Goal: Information Seeking & Learning: Learn about a topic

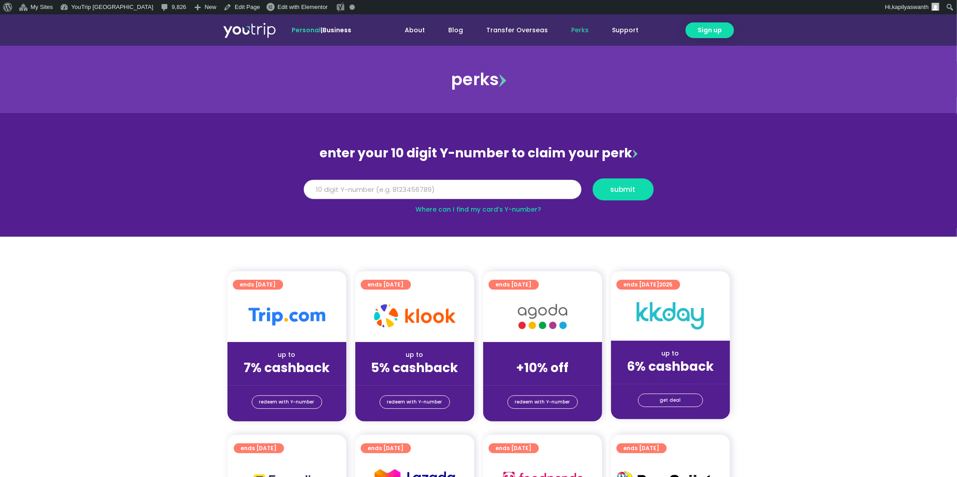
click at [394, 184] on input "Y Number" at bounding box center [443, 190] width 278 height 20
type input "8999999999"
click at [593, 179] on button "submit" at bounding box center [623, 190] width 61 height 22
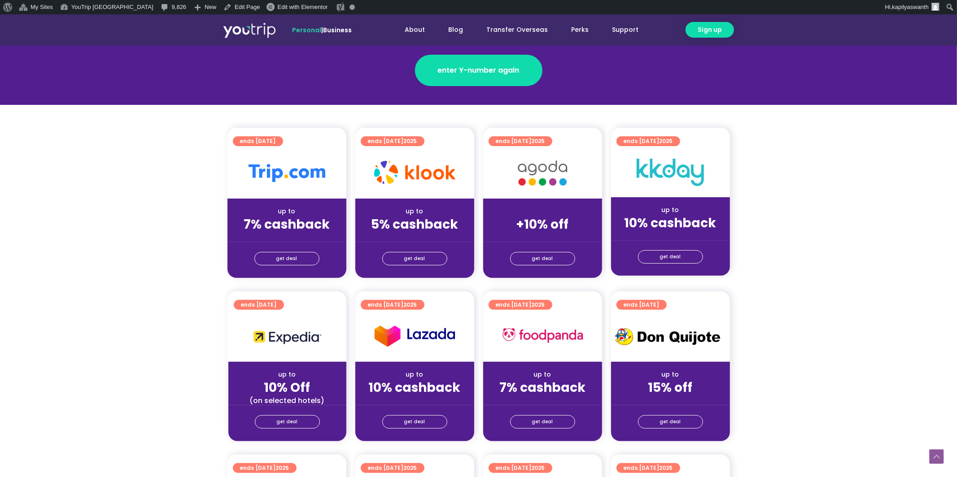
scroll to position [167, 0]
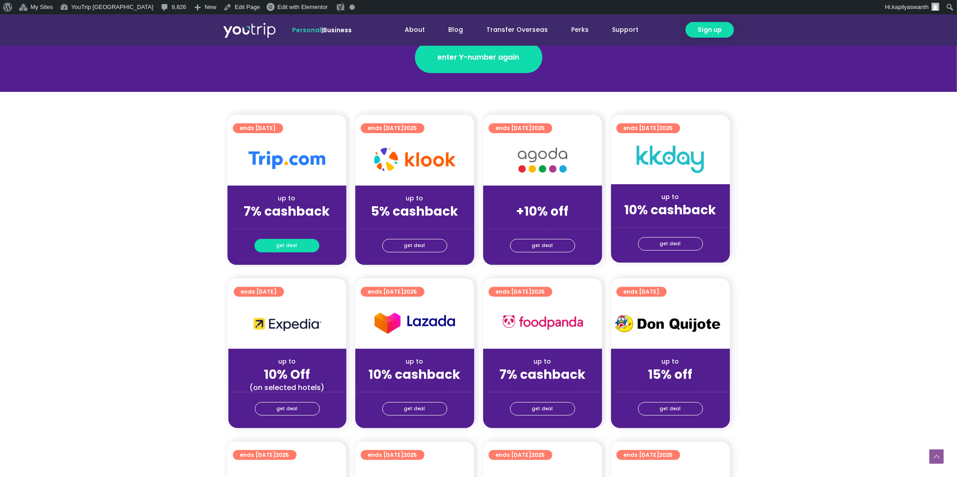
click at [287, 244] on span "get deal" at bounding box center [286, 246] width 21 height 13
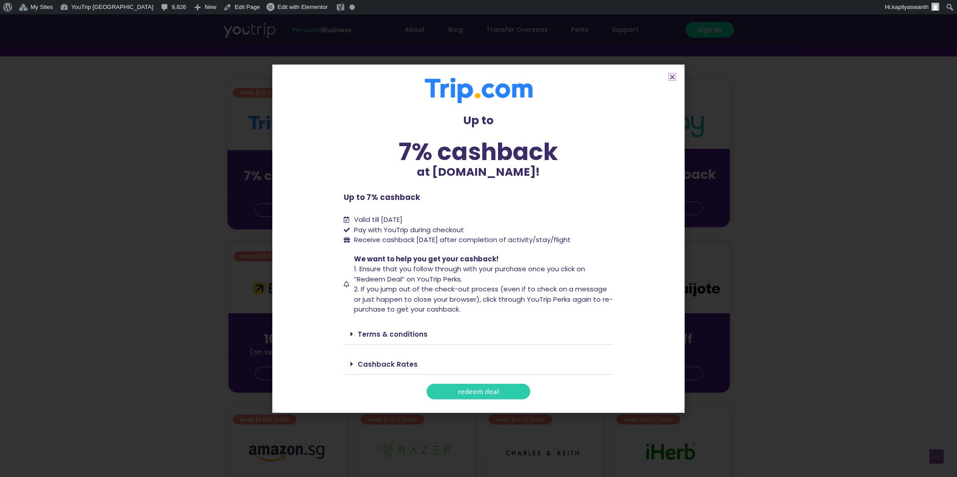
scroll to position [191, 0]
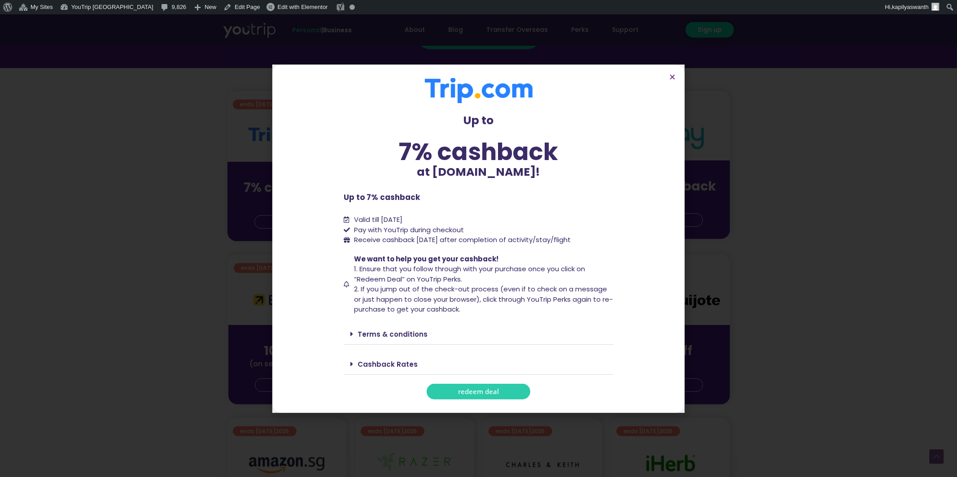
click at [348, 357] on div "Cashback Rates" at bounding box center [478, 364] width 269 height 21
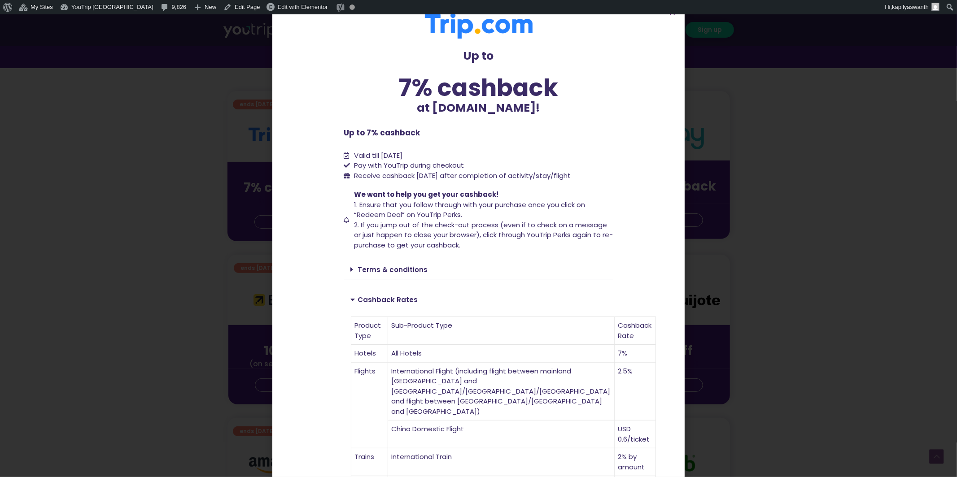
click at [354, 299] on icon at bounding box center [354, 299] width 7 height 7
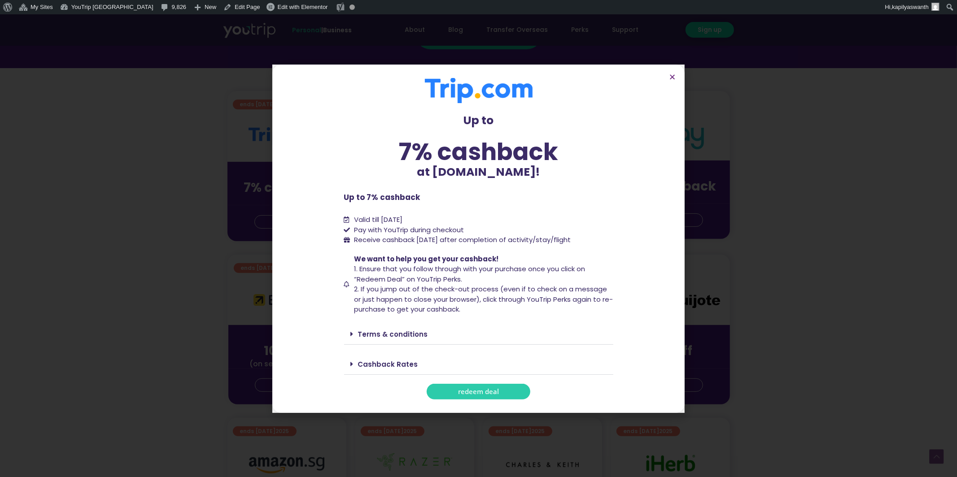
click at [366, 364] on link "Cashback Rates" at bounding box center [388, 364] width 60 height 9
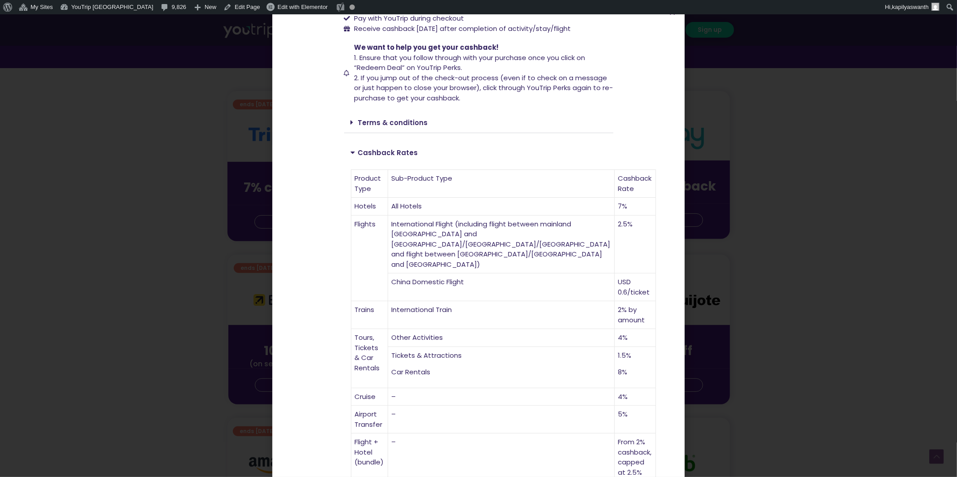
scroll to position [146, 0]
click at [370, 156] on link "Cashback Rates" at bounding box center [388, 153] width 60 height 9
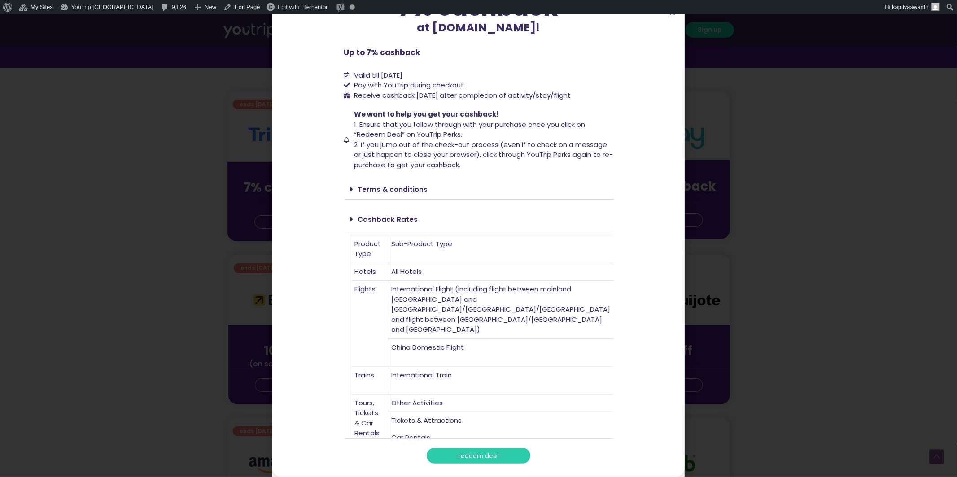
scroll to position [0, 0]
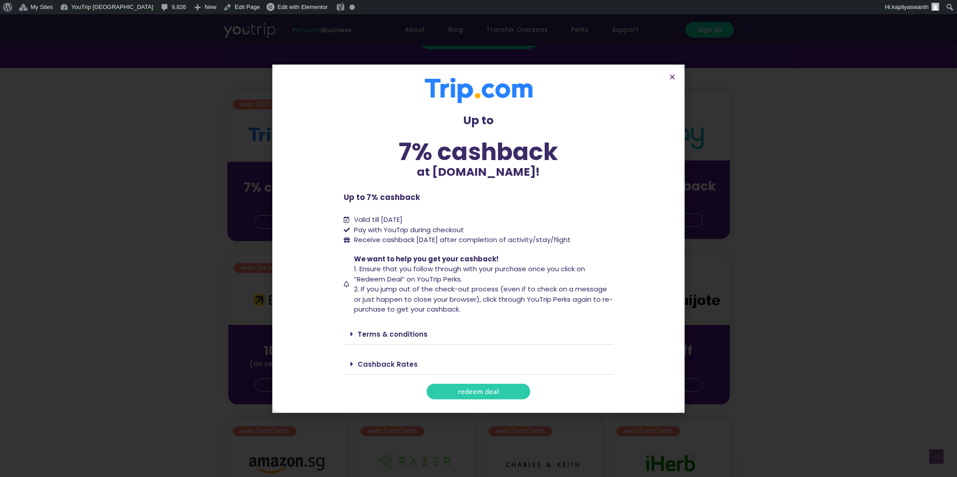
click at [351, 331] on icon at bounding box center [352, 334] width 3 height 7
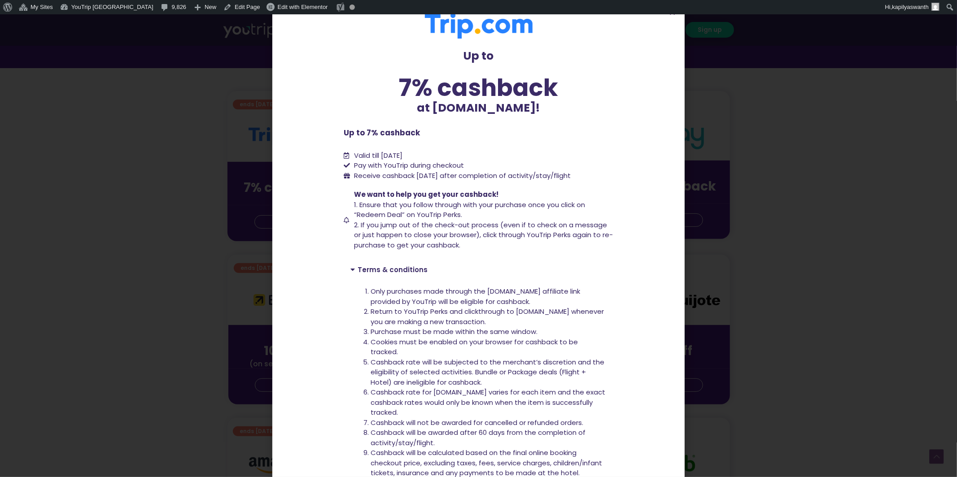
click at [353, 268] on icon at bounding box center [354, 269] width 7 height 7
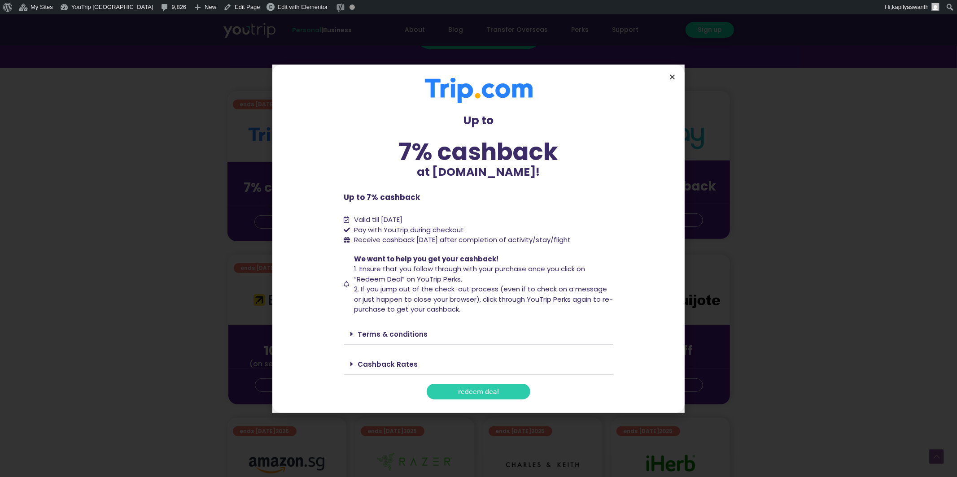
click at [672, 74] on icon "Close" at bounding box center [672, 77] width 7 height 7
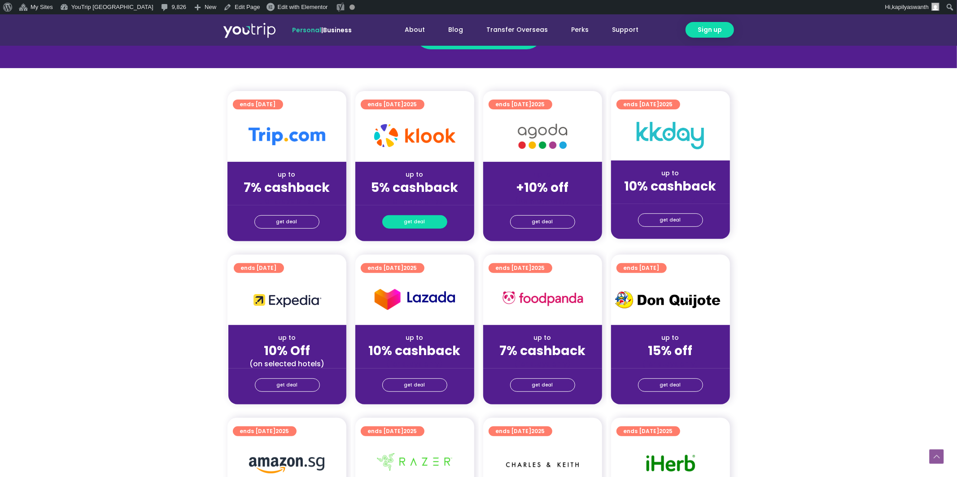
click at [416, 224] on span "get deal" at bounding box center [414, 222] width 21 height 13
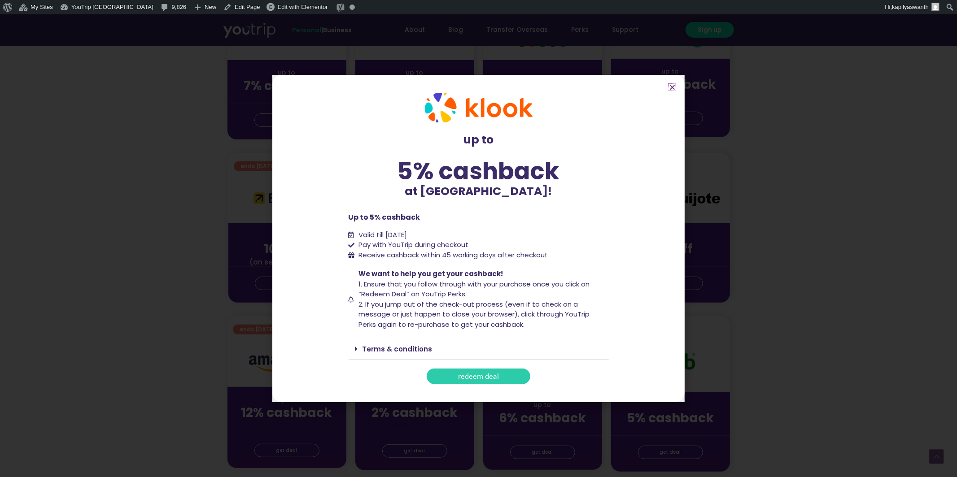
scroll to position [301, 0]
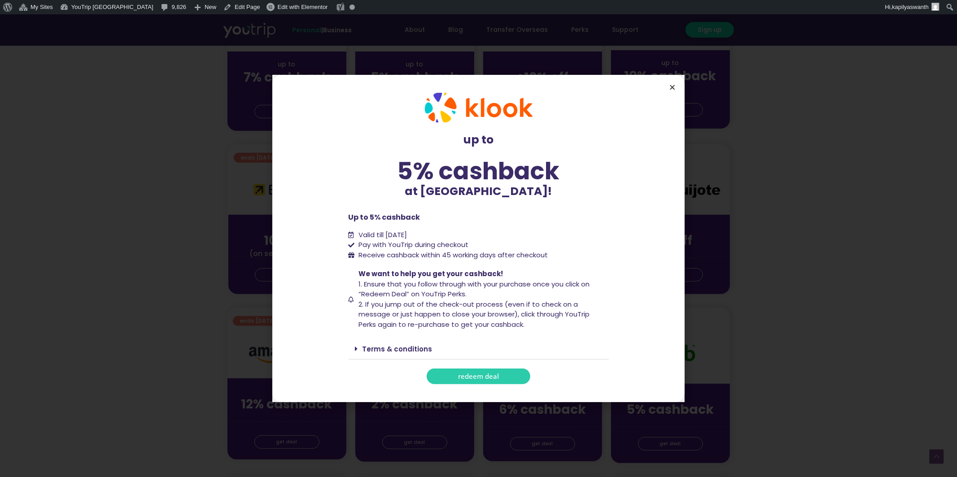
click at [674, 90] on icon "Close" at bounding box center [672, 87] width 7 height 7
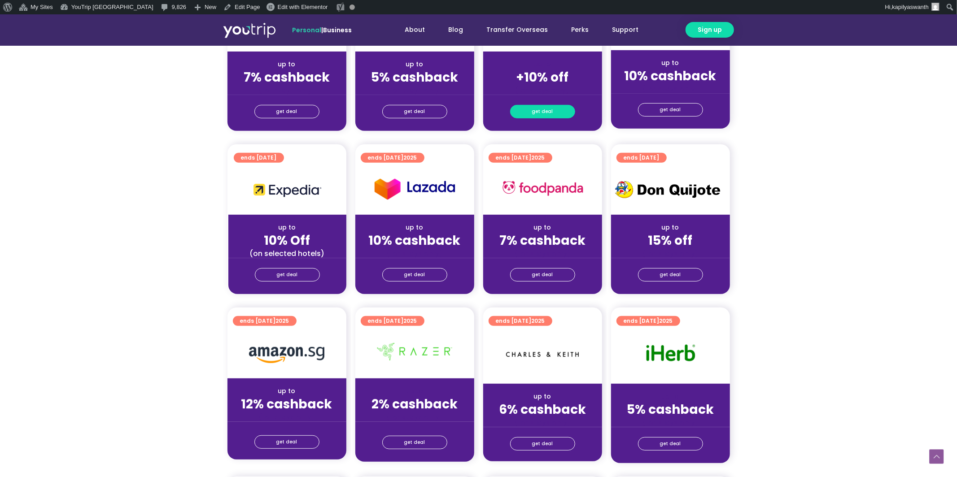
click at [556, 110] on link "get deal" at bounding box center [542, 111] width 65 height 13
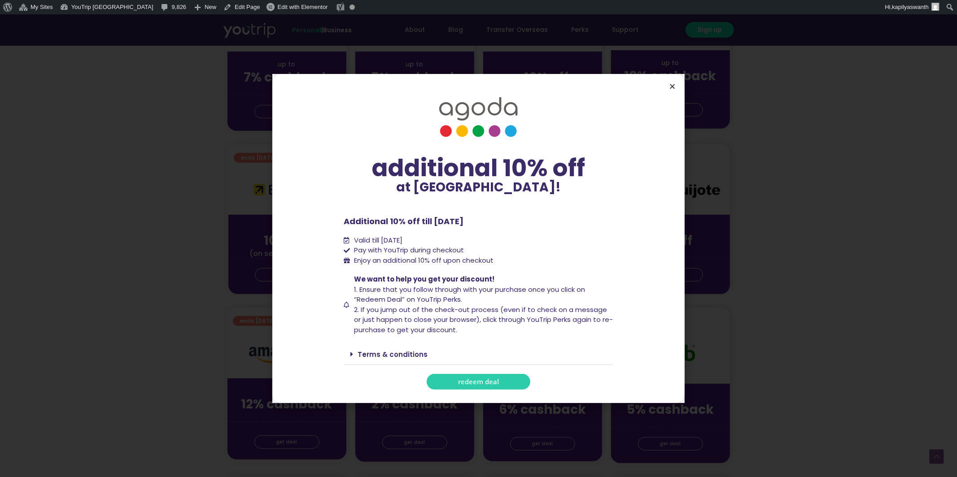
click at [673, 84] on icon "Close" at bounding box center [672, 86] width 7 height 7
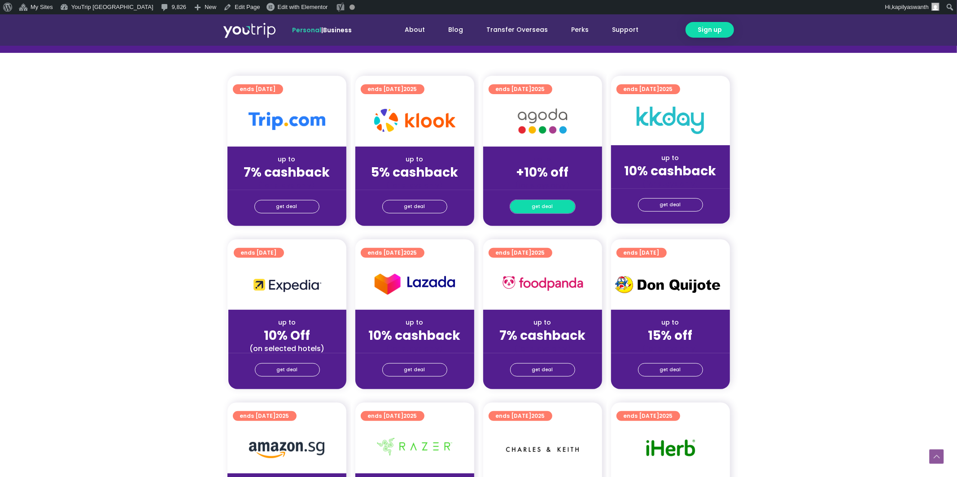
scroll to position [203, 0]
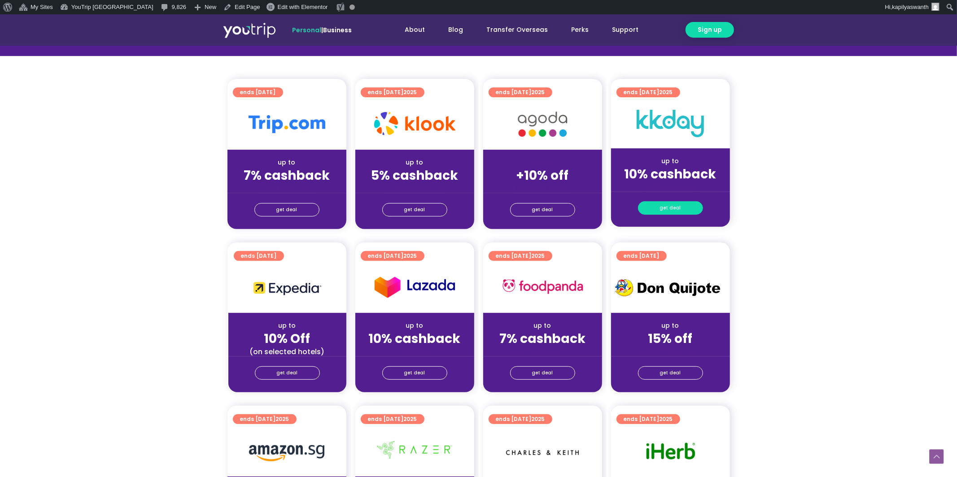
click at [687, 207] on link "get deal" at bounding box center [670, 207] width 65 height 13
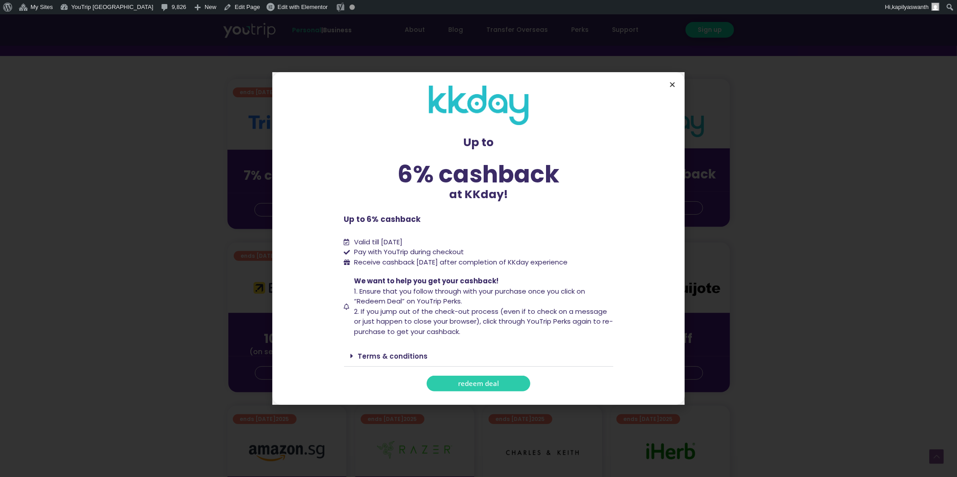
click at [669, 85] on icon "Close" at bounding box center [672, 84] width 7 height 7
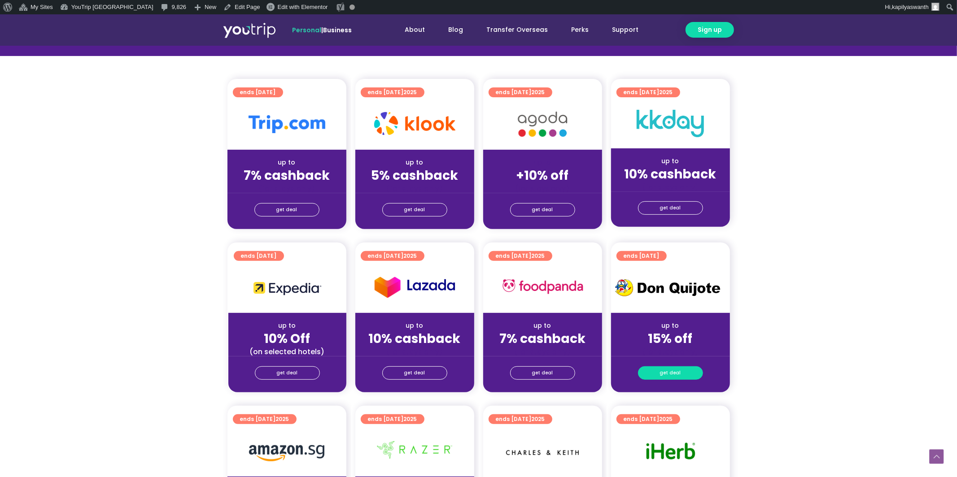
click at [678, 368] on span "get deal" at bounding box center [670, 373] width 21 height 13
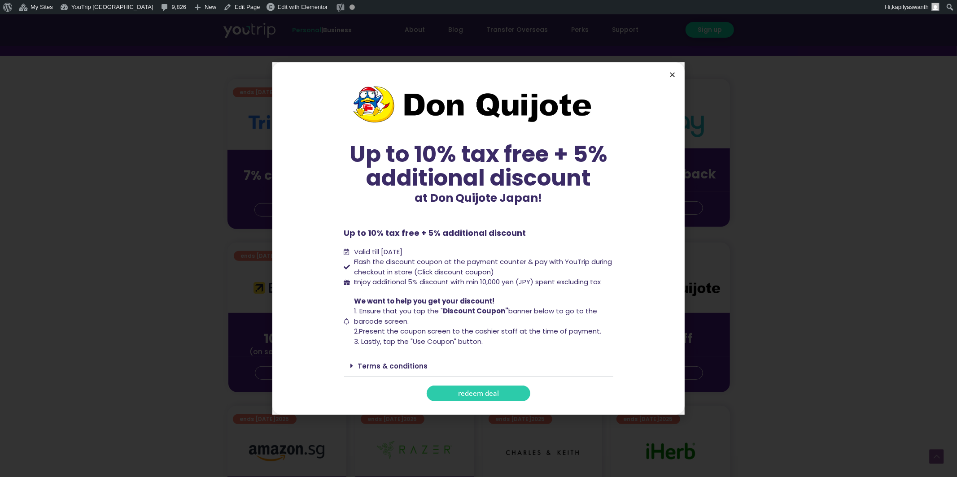
click at [673, 73] on icon "Close" at bounding box center [672, 74] width 7 height 7
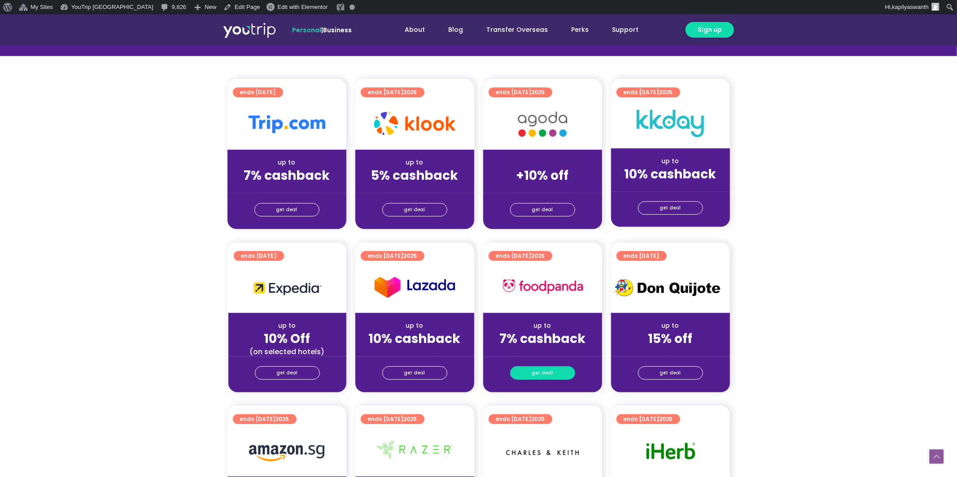
click at [528, 371] on link "get deal" at bounding box center [542, 372] width 65 height 13
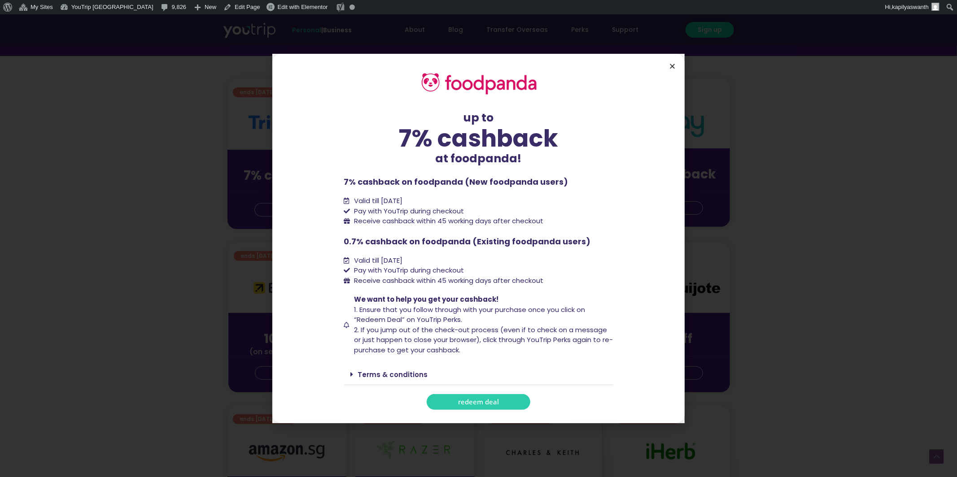
click at [674, 68] on icon "Close" at bounding box center [672, 66] width 7 height 7
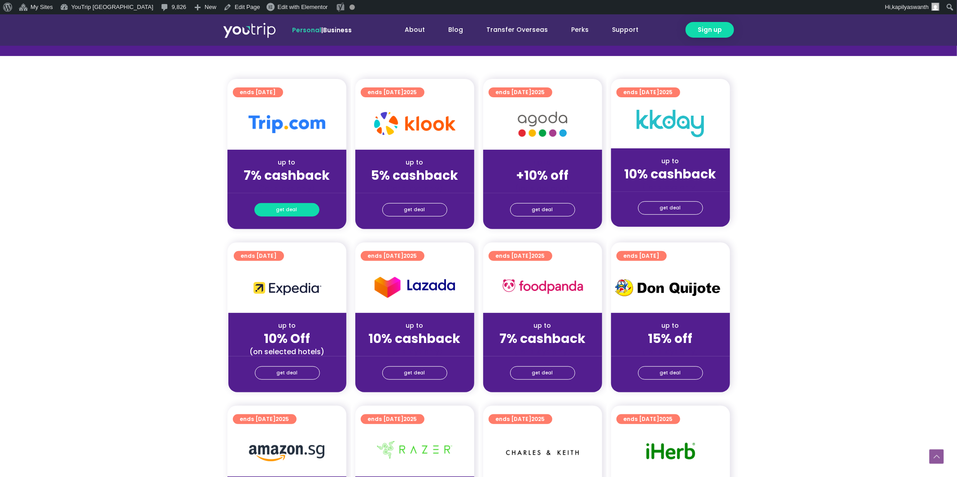
click at [297, 208] on link "get deal" at bounding box center [286, 209] width 65 height 13
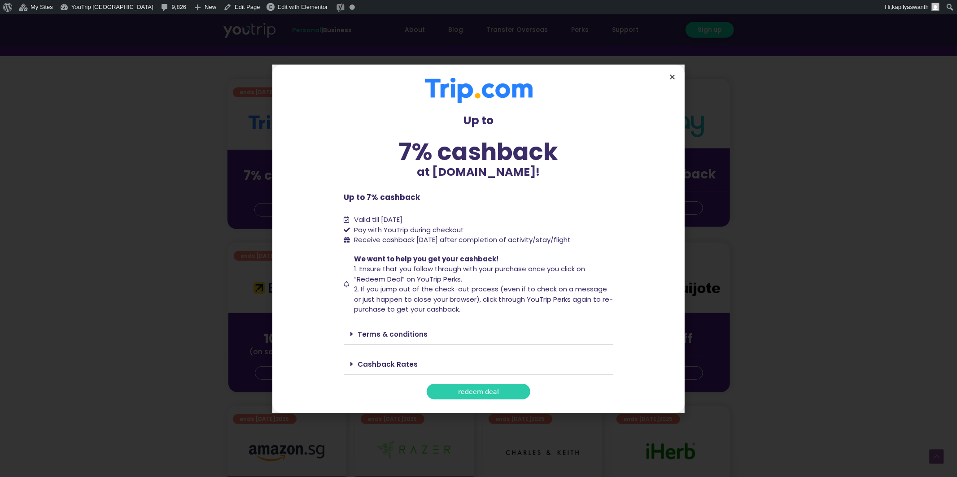
click at [670, 78] on icon "Close" at bounding box center [672, 77] width 7 height 7
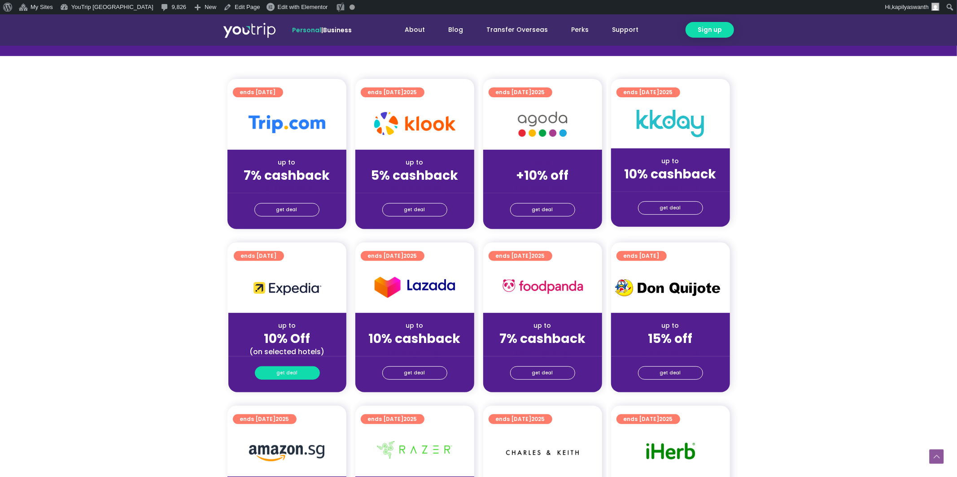
click at [276, 377] on link "get deal" at bounding box center [287, 372] width 65 height 13
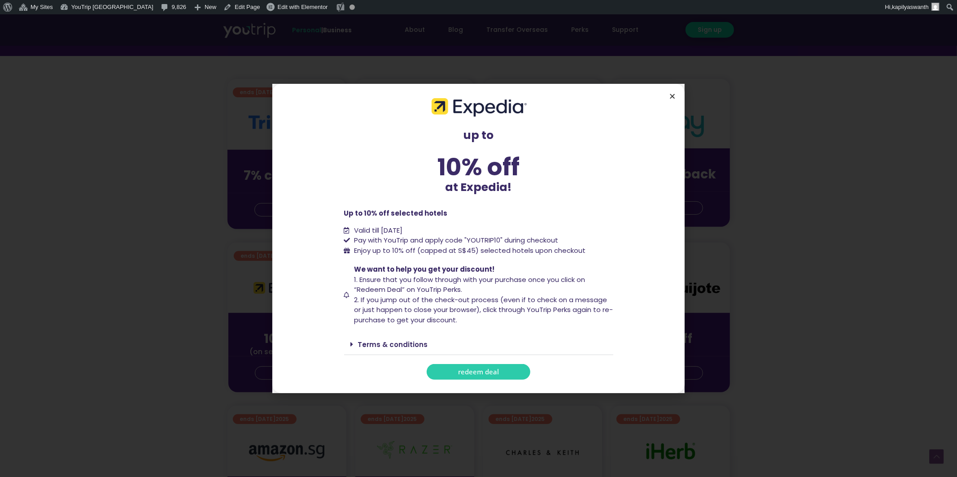
click at [673, 96] on icon "Close" at bounding box center [672, 96] width 7 height 7
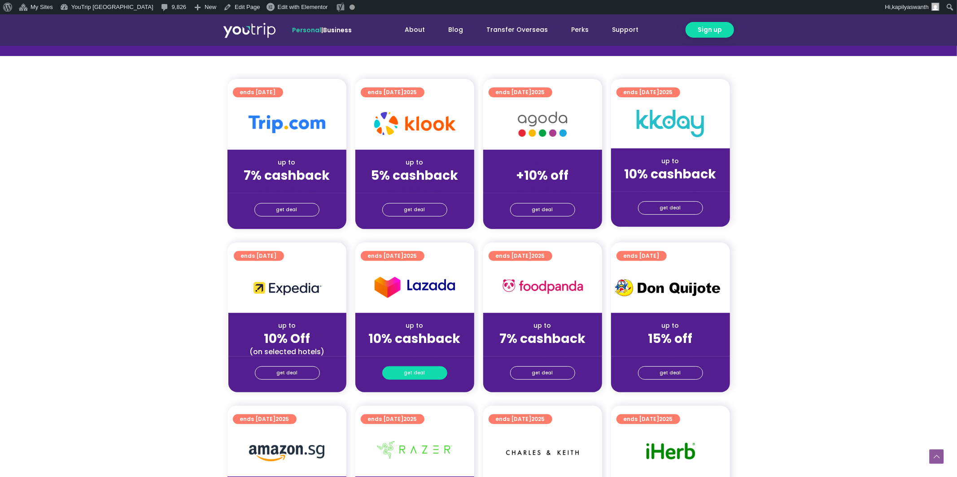
click at [419, 369] on span "get deal" at bounding box center [414, 373] width 21 height 13
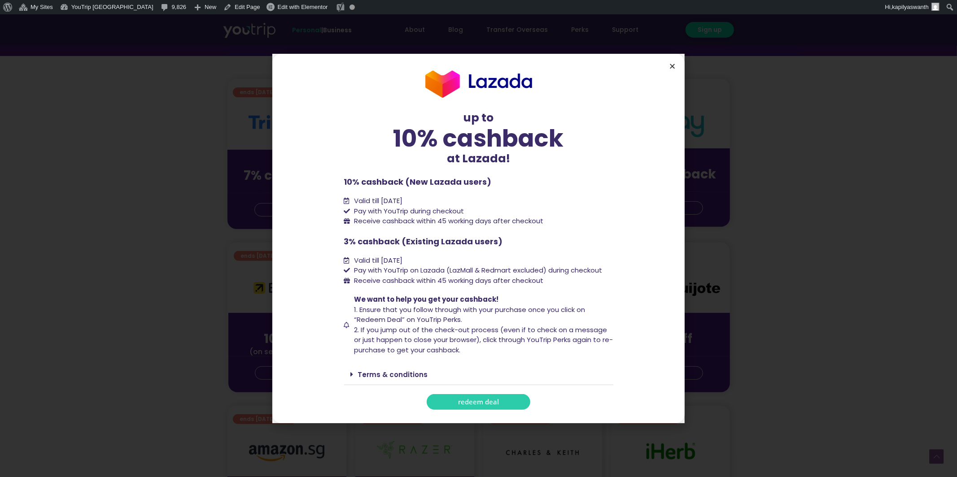
click at [673, 67] on icon "Close" at bounding box center [672, 66] width 7 height 7
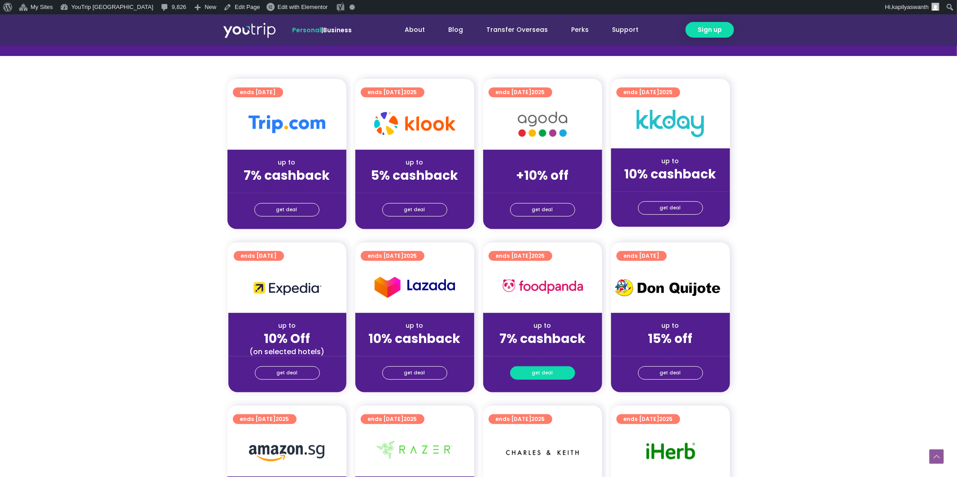
click at [565, 372] on link "get deal" at bounding box center [542, 372] width 65 height 13
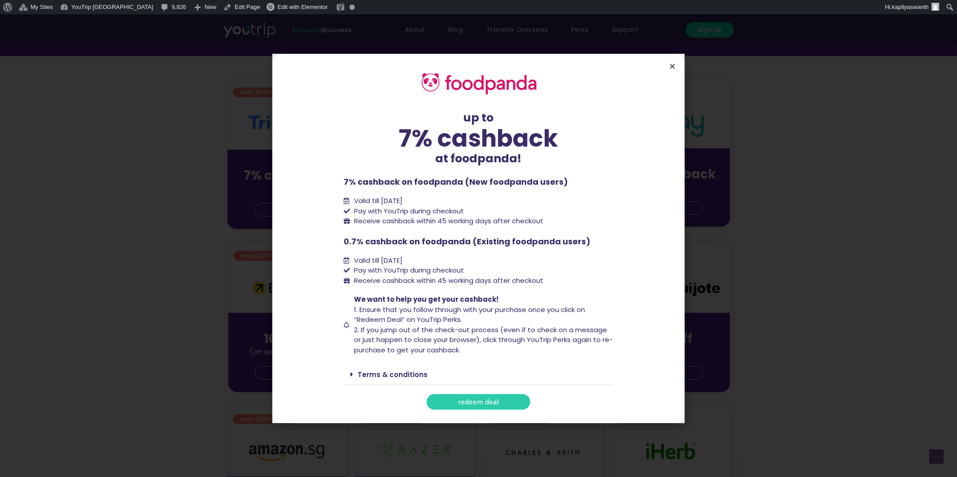
click at [673, 68] on icon "Close" at bounding box center [672, 66] width 7 height 7
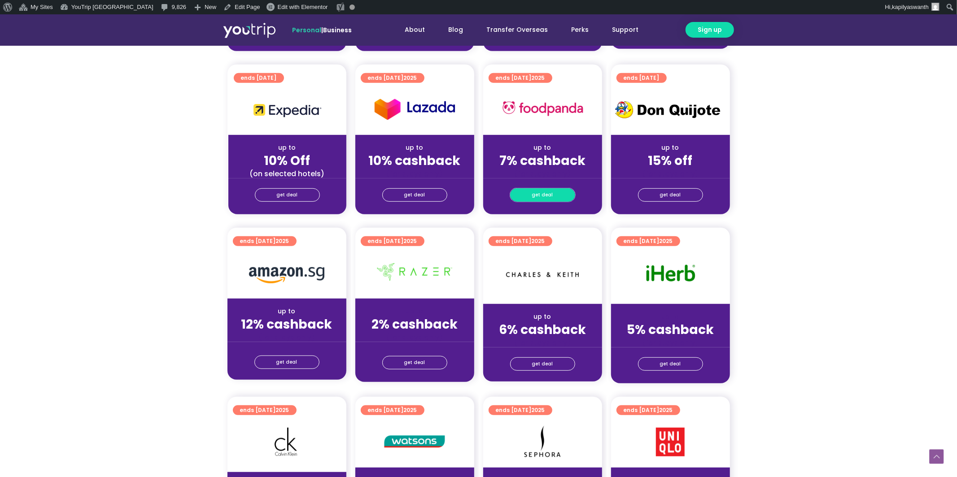
scroll to position [407, 0]
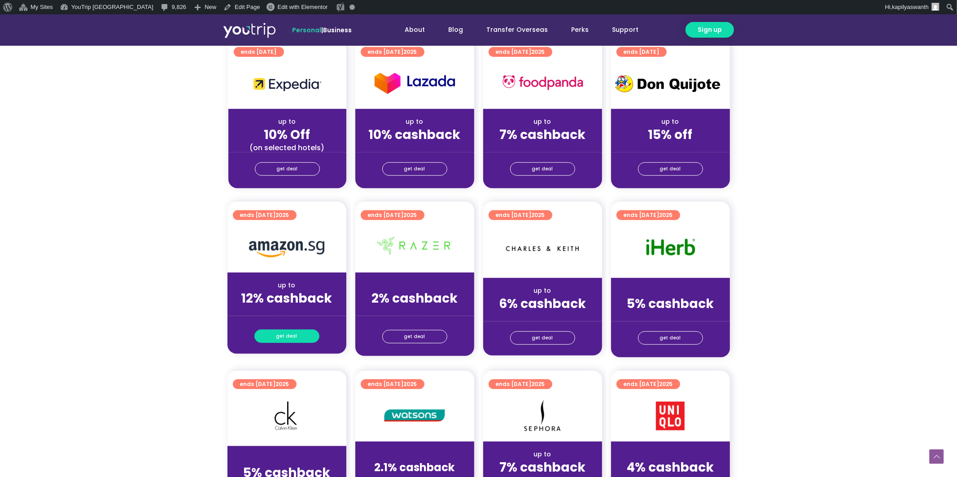
click at [277, 338] on span "get deal" at bounding box center [286, 336] width 21 height 13
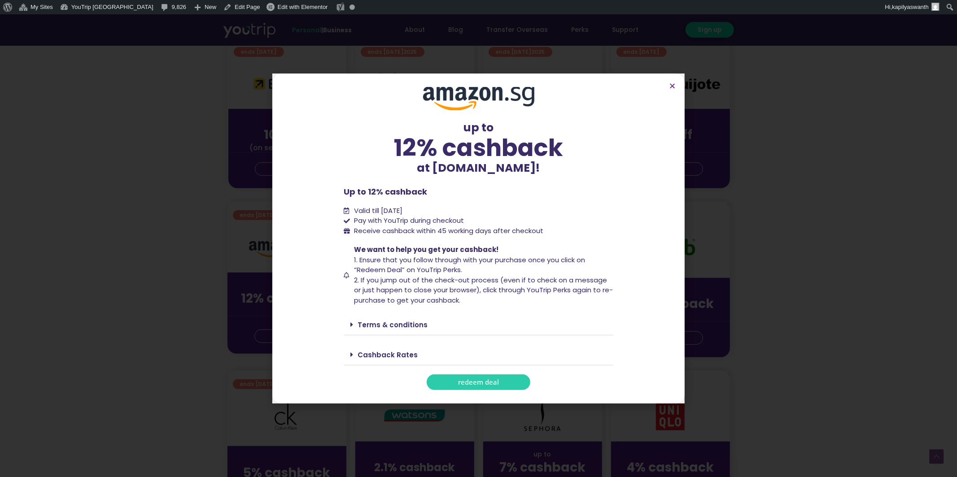
click at [358, 353] on link "Cashback Rates" at bounding box center [388, 354] width 60 height 9
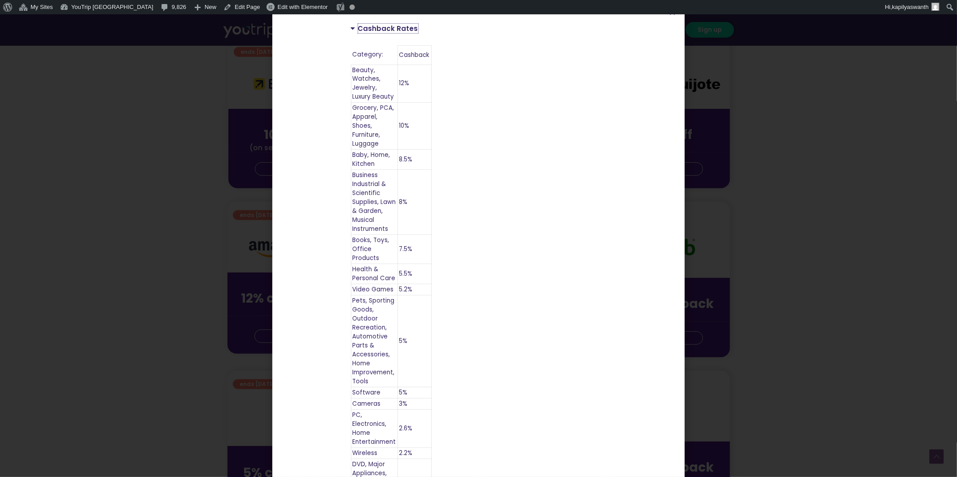
scroll to position [216, 0]
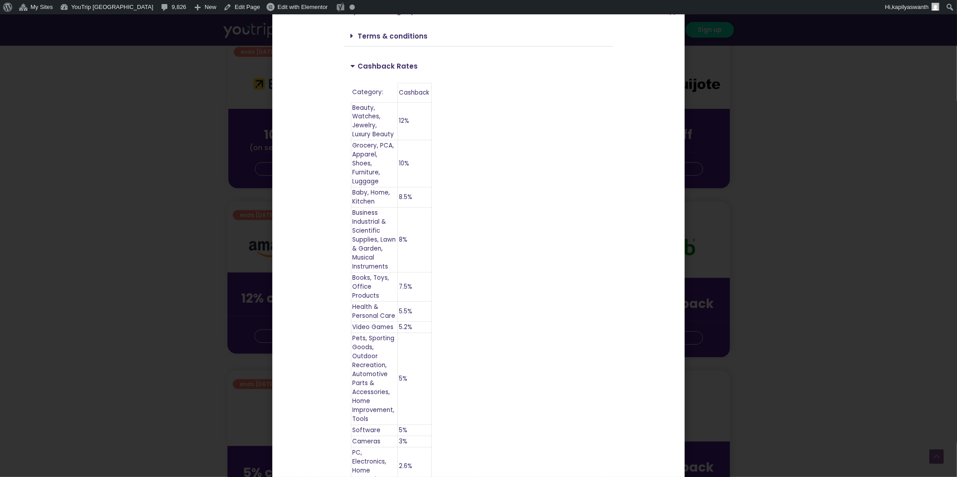
click at [143, 280] on div "up to 12% cashback at [DOMAIN_NAME]! up to 12% cashback at [DOMAIN_NAME]! Up to…" at bounding box center [478, 238] width 957 height 477
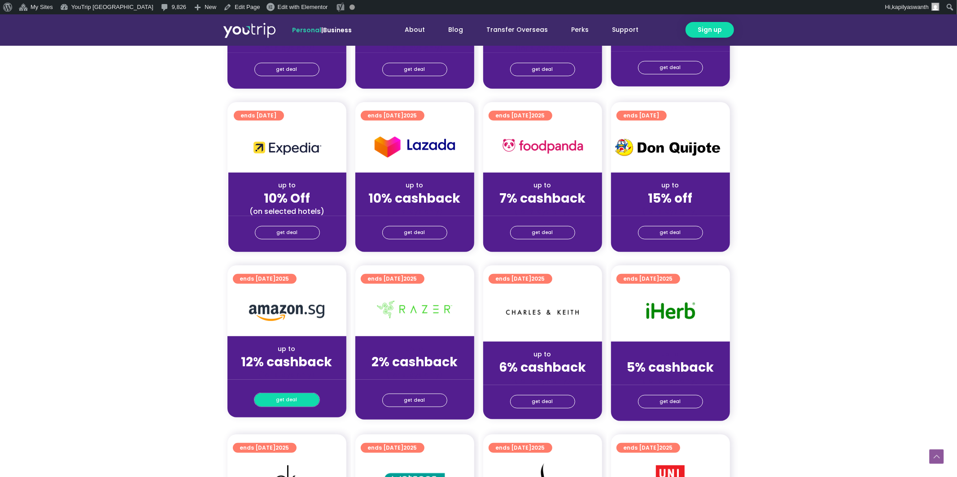
scroll to position [402, 0]
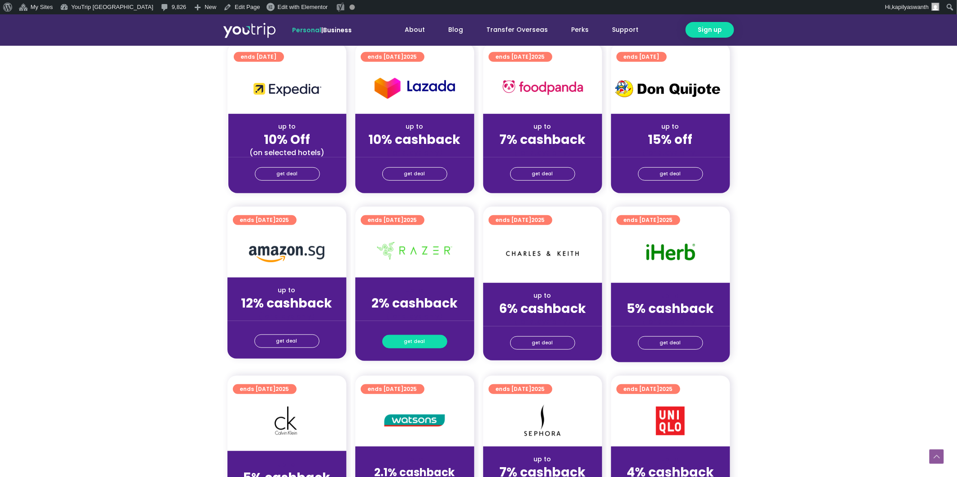
click at [423, 339] on span "get deal" at bounding box center [414, 342] width 21 height 13
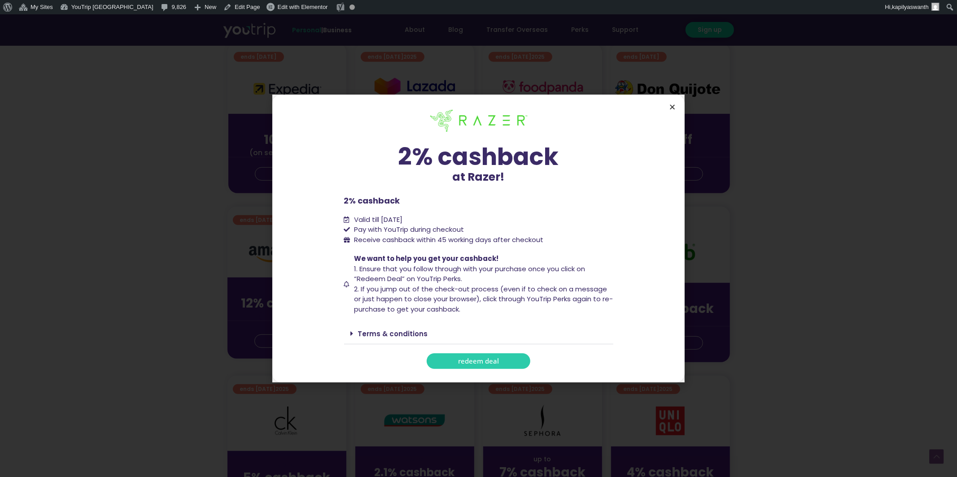
click at [675, 104] on icon "Close" at bounding box center [672, 107] width 7 height 7
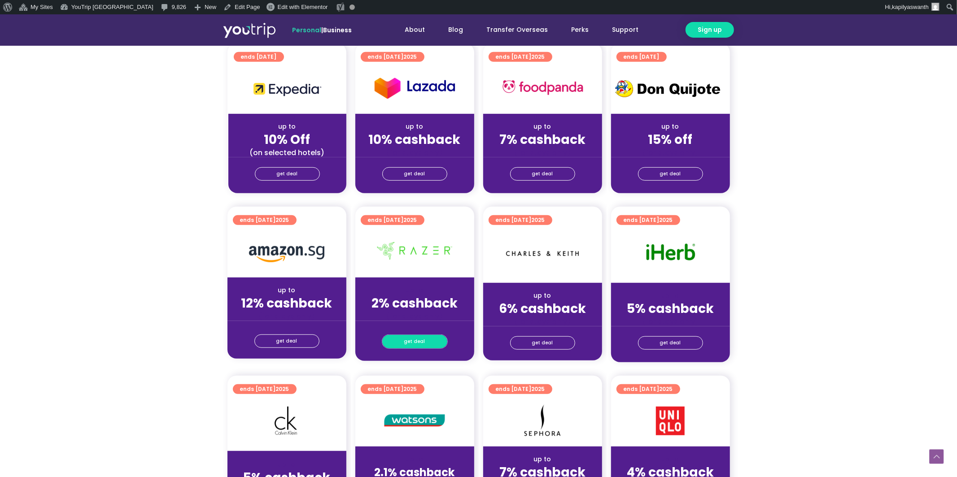
scroll to position [391, 0]
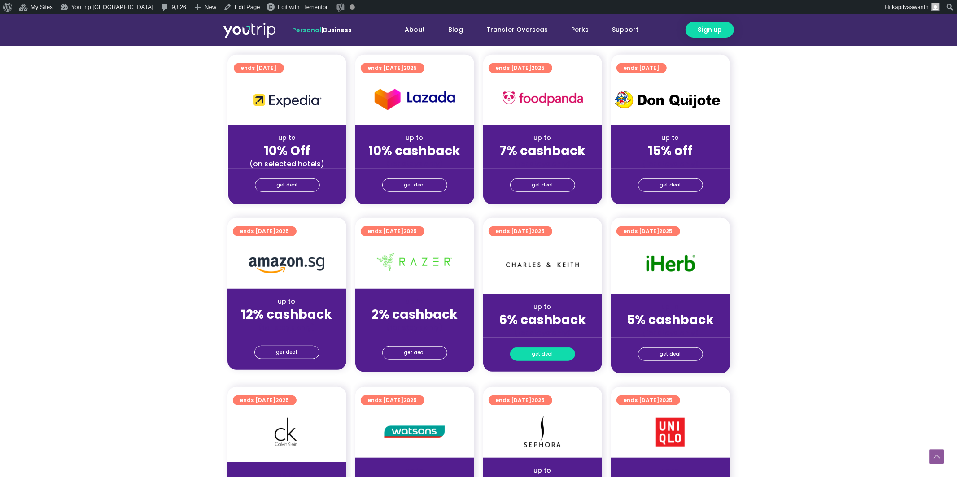
click at [544, 359] on span "get deal" at bounding box center [542, 354] width 21 height 13
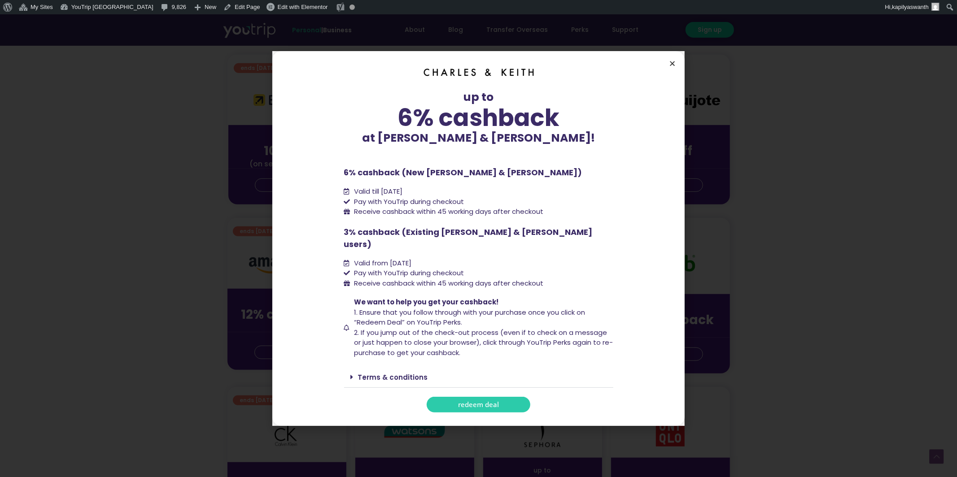
click at [672, 67] on icon "Close" at bounding box center [672, 63] width 7 height 7
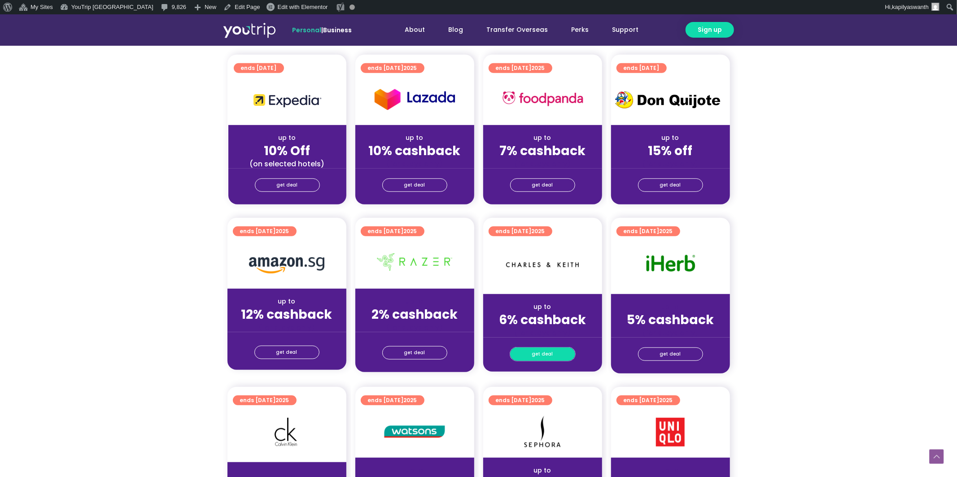
scroll to position [389, 0]
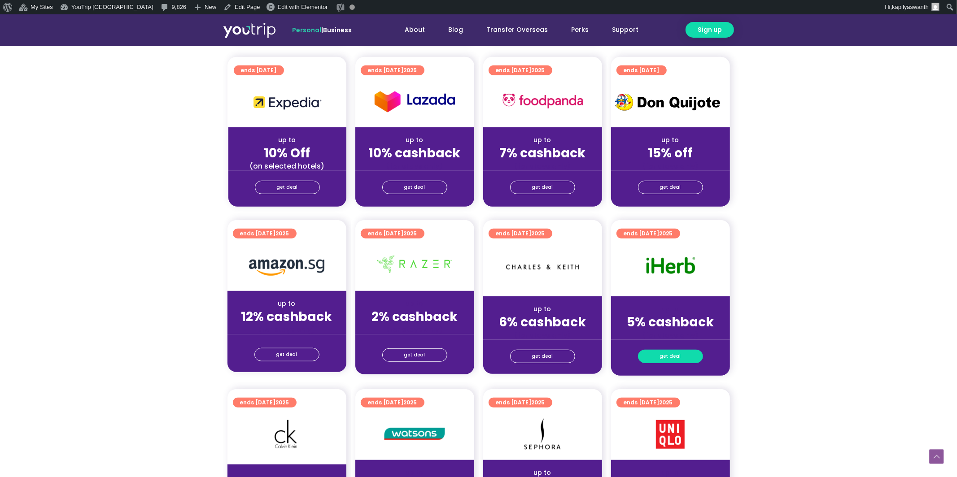
click at [672, 350] on span "get deal" at bounding box center [670, 356] width 21 height 13
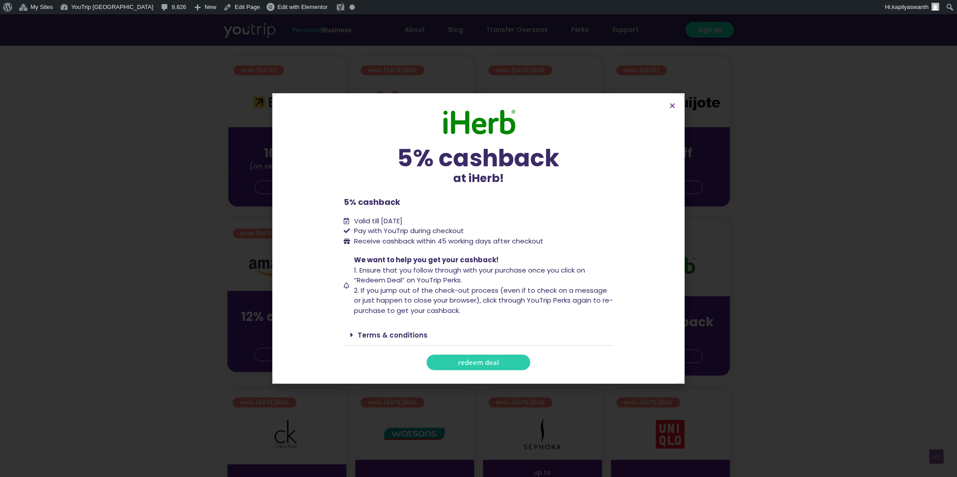
click at [676, 111] on section "5% cashback at iHerb! 5% cashback at iHerb! 5% cashback Valid till [DATE] Pay w…" at bounding box center [478, 238] width 412 height 291
click at [676, 105] on section "5% cashback at iHerb! 5% cashback at iHerb! 5% cashback Valid till [DATE] Pay w…" at bounding box center [478, 238] width 412 height 291
click at [666, 105] on section "5% cashback at iHerb! 5% cashback at iHerb! 5% cashback Valid till [DATE] Pay w…" at bounding box center [478, 238] width 412 height 291
click at [670, 105] on icon "Close" at bounding box center [672, 105] width 7 height 7
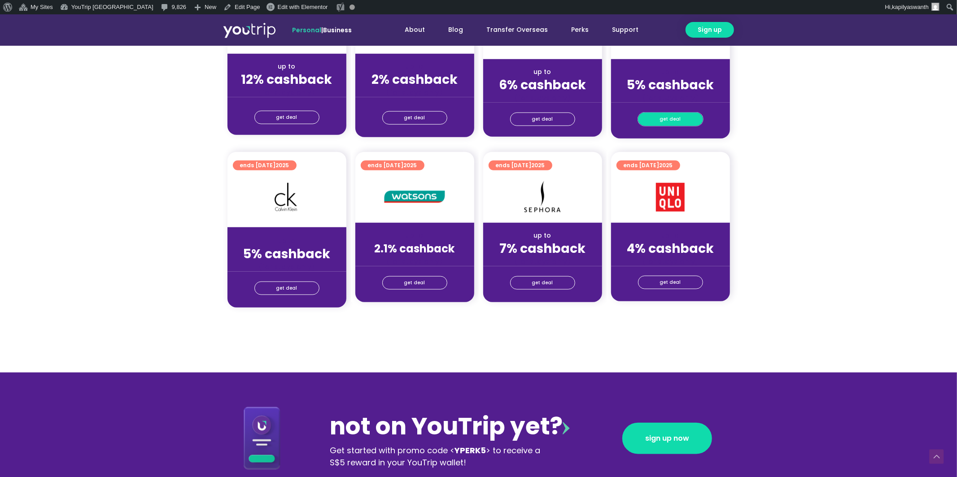
scroll to position [632, 0]
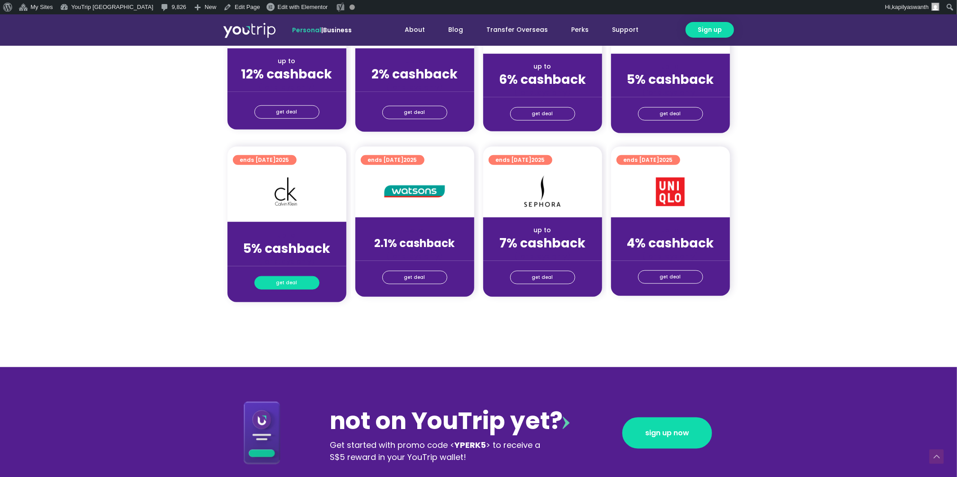
click at [301, 276] on link "get deal" at bounding box center [286, 282] width 65 height 13
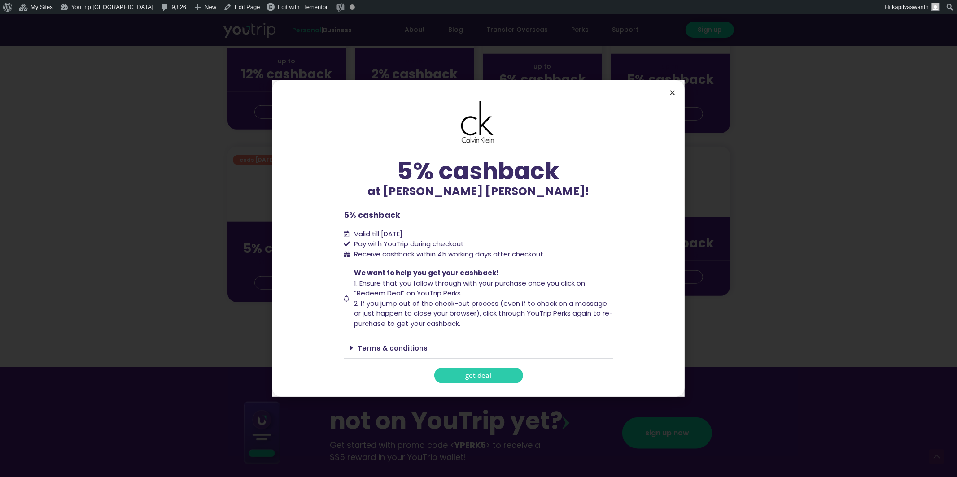
click at [672, 91] on icon "Close" at bounding box center [672, 92] width 7 height 7
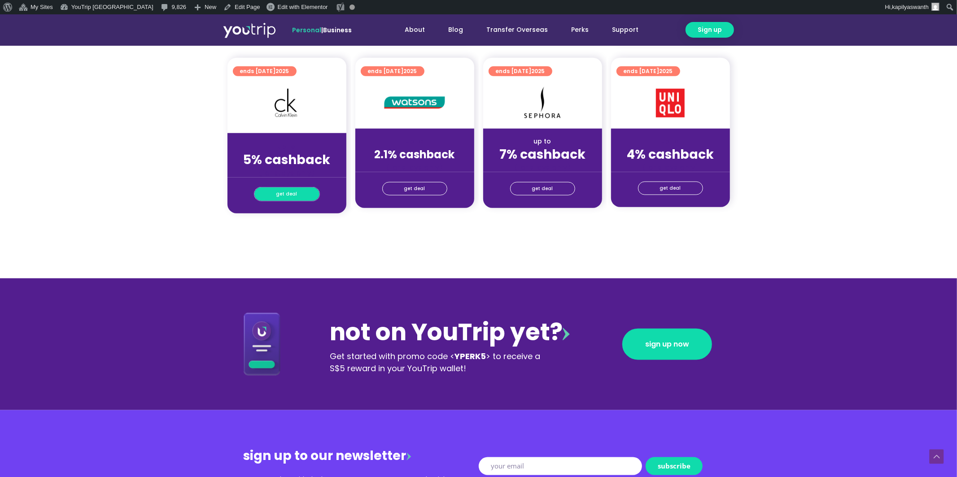
scroll to position [818, 0]
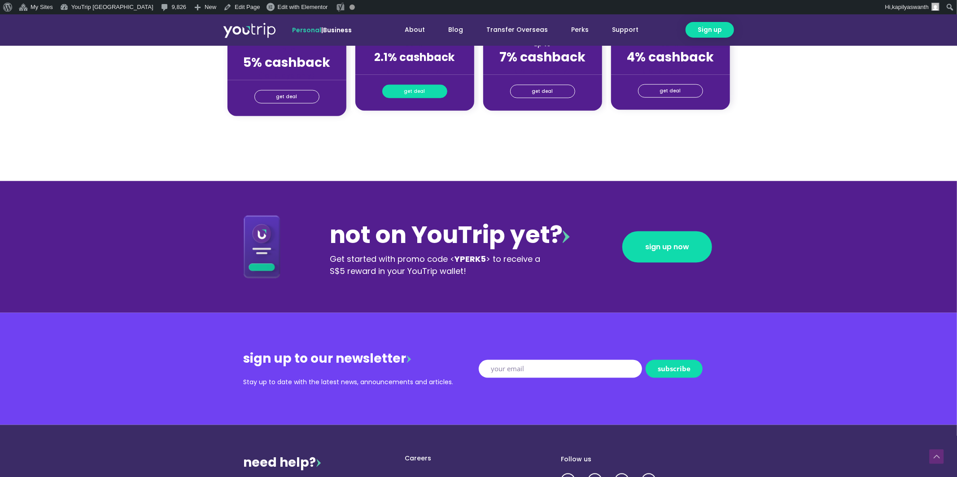
click at [427, 95] on link "get deal" at bounding box center [414, 91] width 65 height 13
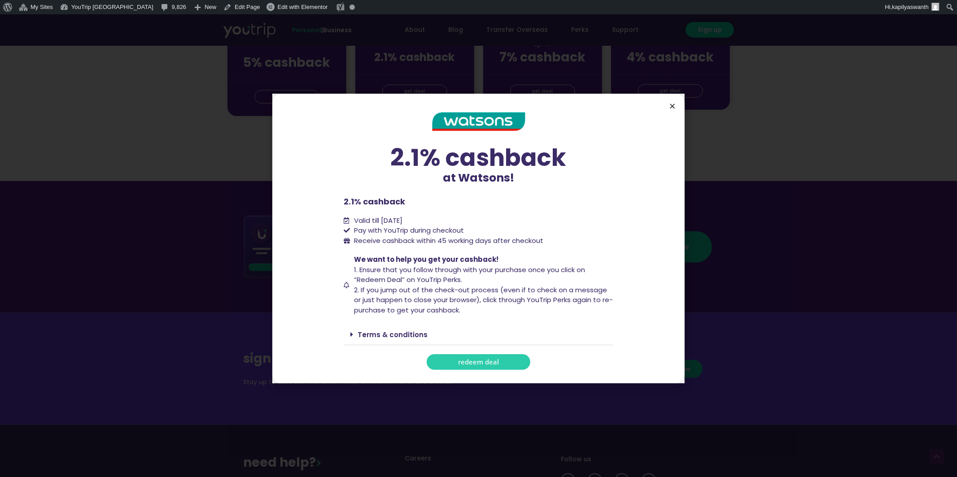
click at [669, 104] on icon "Close" at bounding box center [672, 106] width 7 height 7
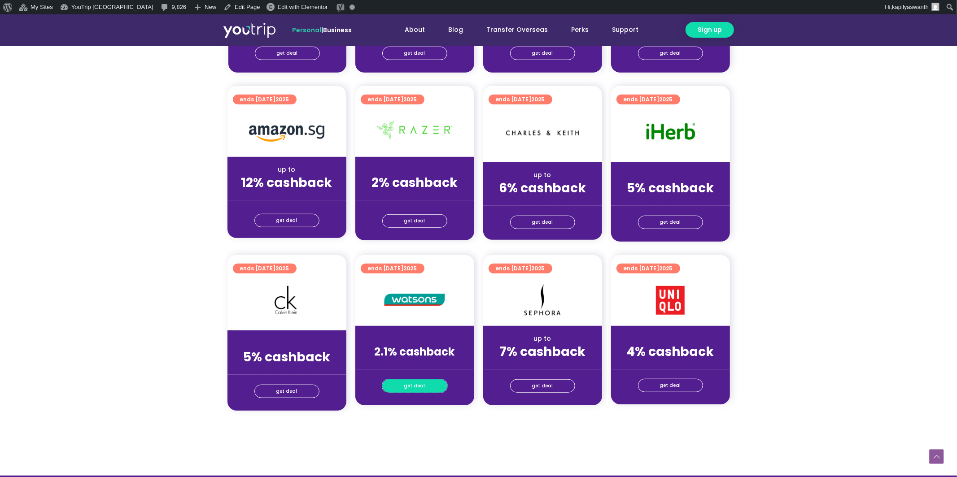
scroll to position [499, 0]
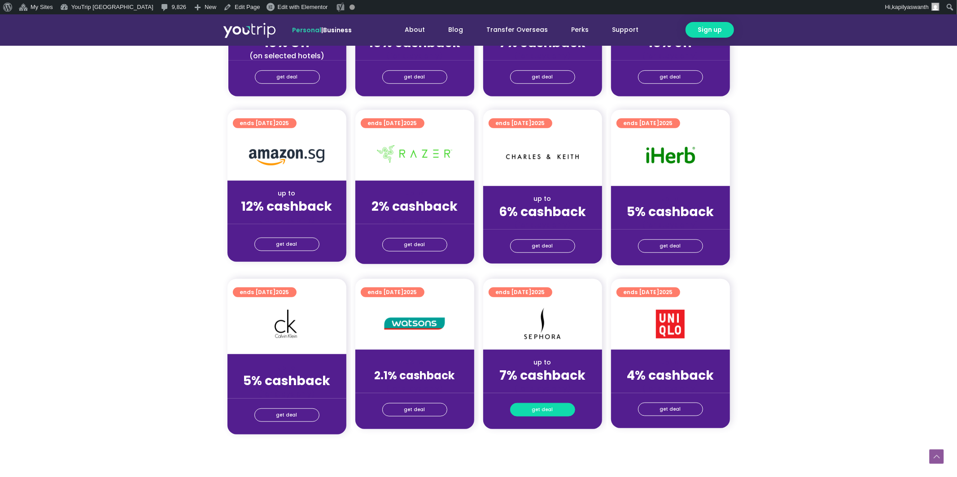
click at [553, 411] on link "get deal" at bounding box center [542, 409] width 65 height 13
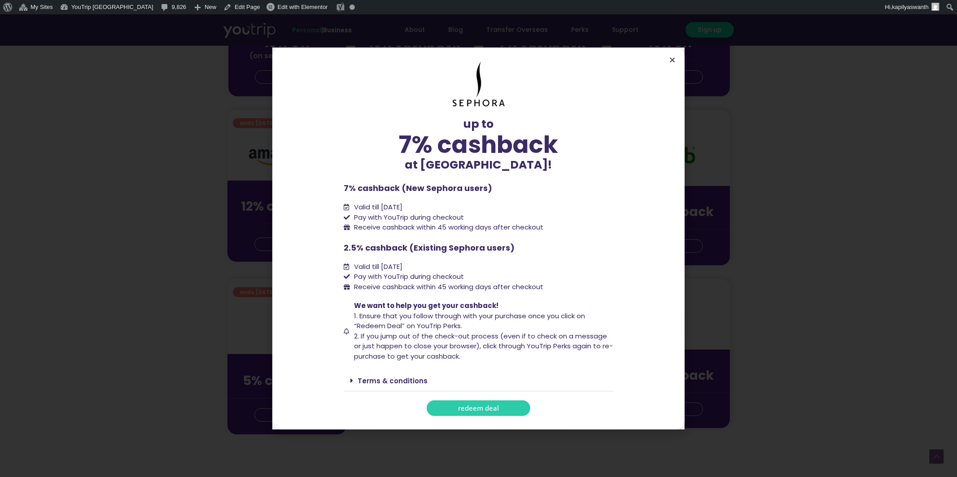
click at [674, 62] on icon "Close" at bounding box center [672, 60] width 7 height 7
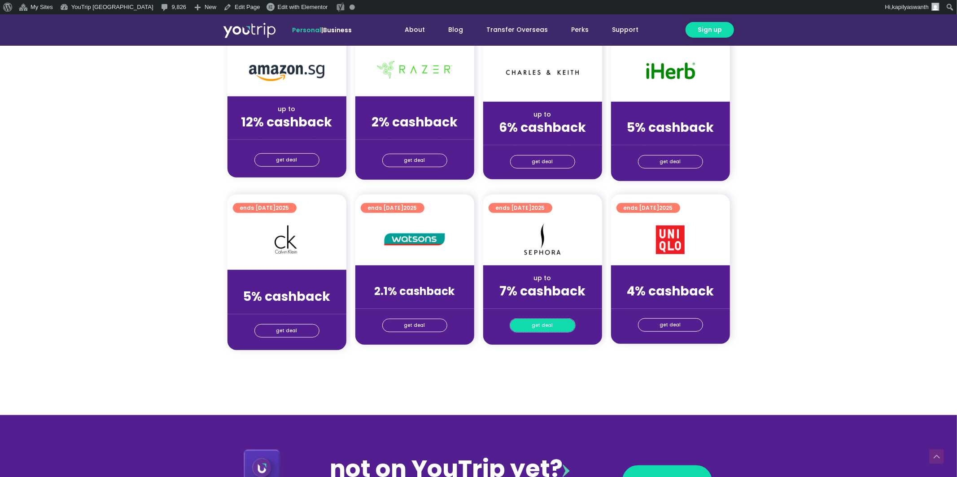
scroll to position [609, 0]
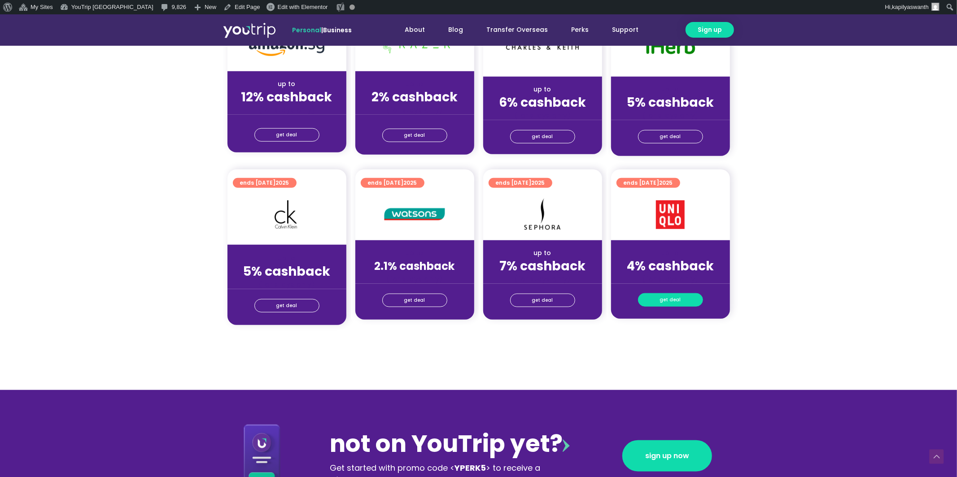
click at [674, 303] on span "get deal" at bounding box center [670, 300] width 21 height 13
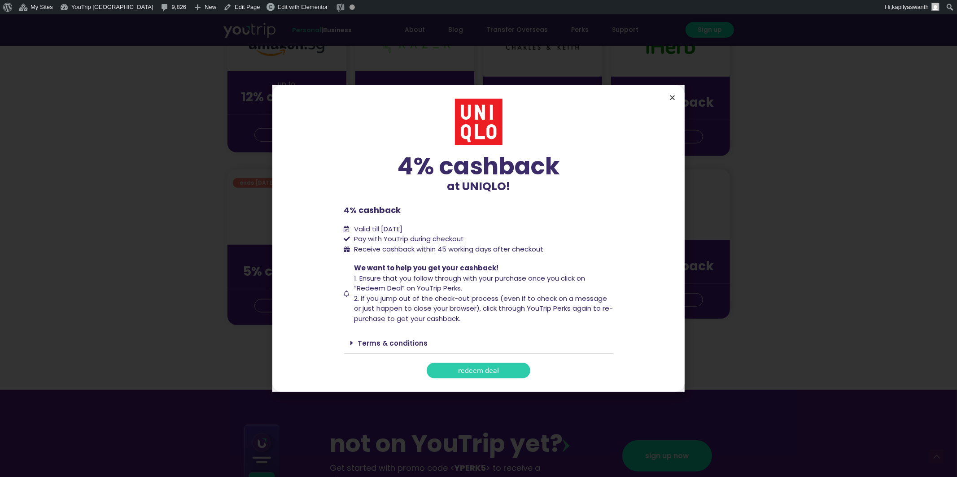
click at [671, 100] on icon "Close" at bounding box center [672, 97] width 7 height 7
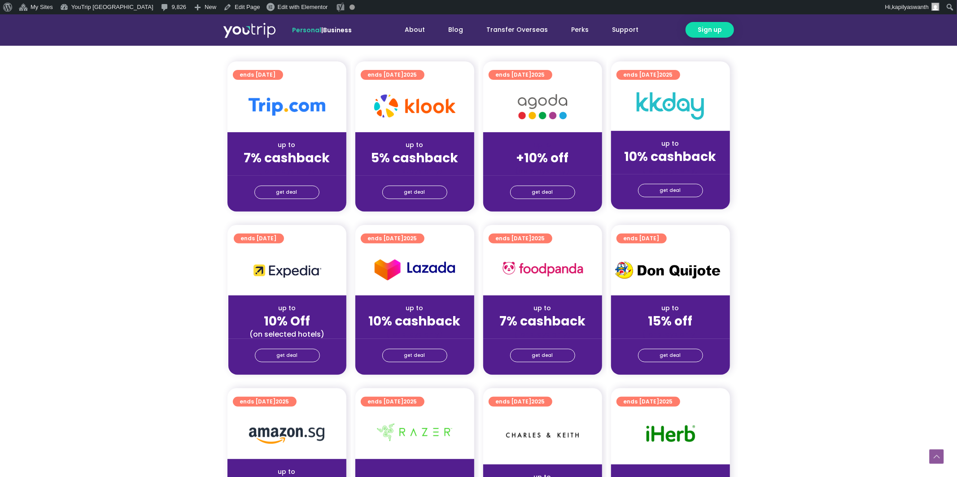
scroll to position [214, 0]
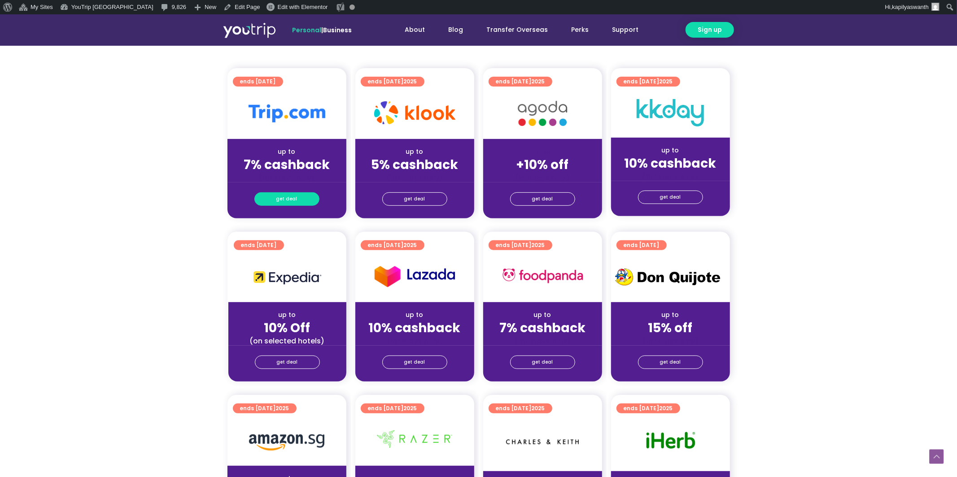
click at [285, 197] on span "get deal" at bounding box center [286, 199] width 21 height 13
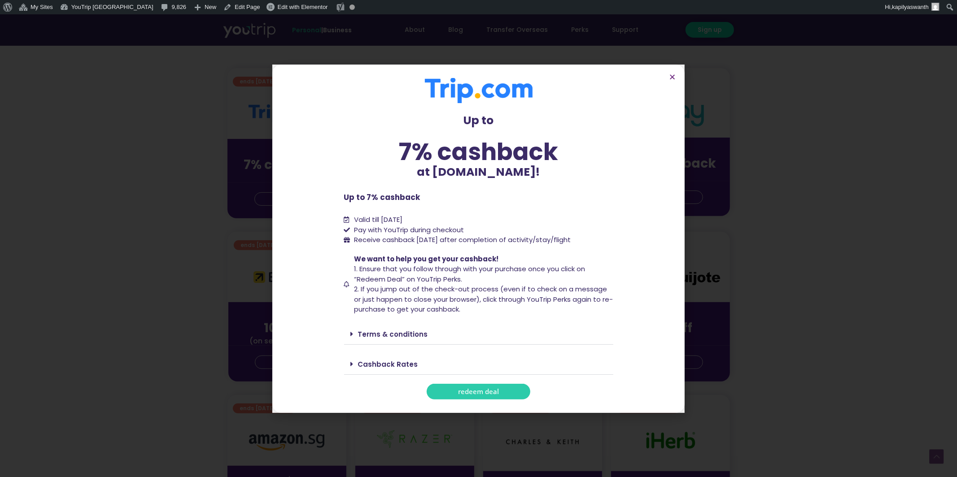
click at [368, 366] on link "Cashback Rates" at bounding box center [388, 364] width 60 height 9
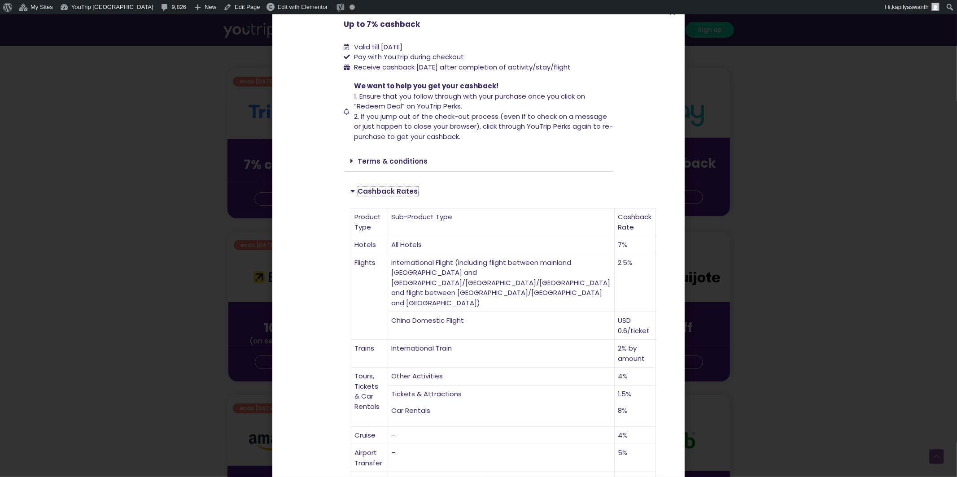
scroll to position [110, 0]
